Goal: Information Seeking & Learning: Learn about a topic

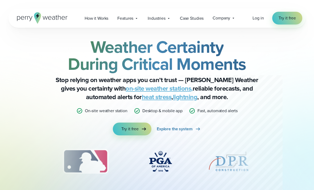
scroll to position [7, 0]
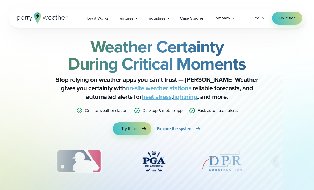
click at [139, 21] on div "Features Explore All Features Explore Perry Weather's on-site weather hardware …" at bounding box center [128, 18] width 30 height 11
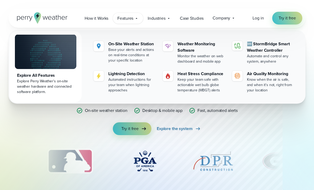
click at [134, 21] on div "Features Explore All Features Explore Perry Weather's on-site weather hardware …" at bounding box center [128, 18] width 30 height 11
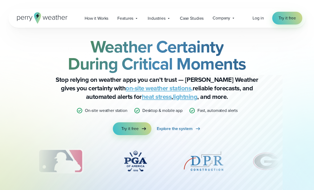
click at [135, 24] on div "Open Menu Log in Try it free How it Works" at bounding box center [157, 18] width 297 height 19
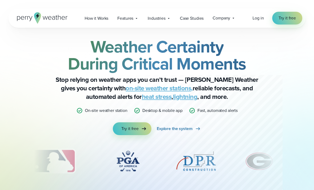
click at [131, 19] on span "Features" at bounding box center [125, 18] width 16 height 6
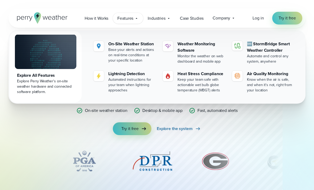
click at [105, 47] on link "On-Site Weather Station Base your alerts and actions on real-time conditions at…" at bounding box center [124, 52] width 67 height 27
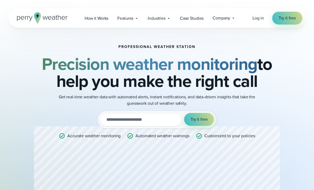
click at [236, 69] on h2 "Precision weather monitoring to help you make the right call" at bounding box center [157, 72] width 246 height 34
